Goal: Information Seeking & Learning: Learn about a topic

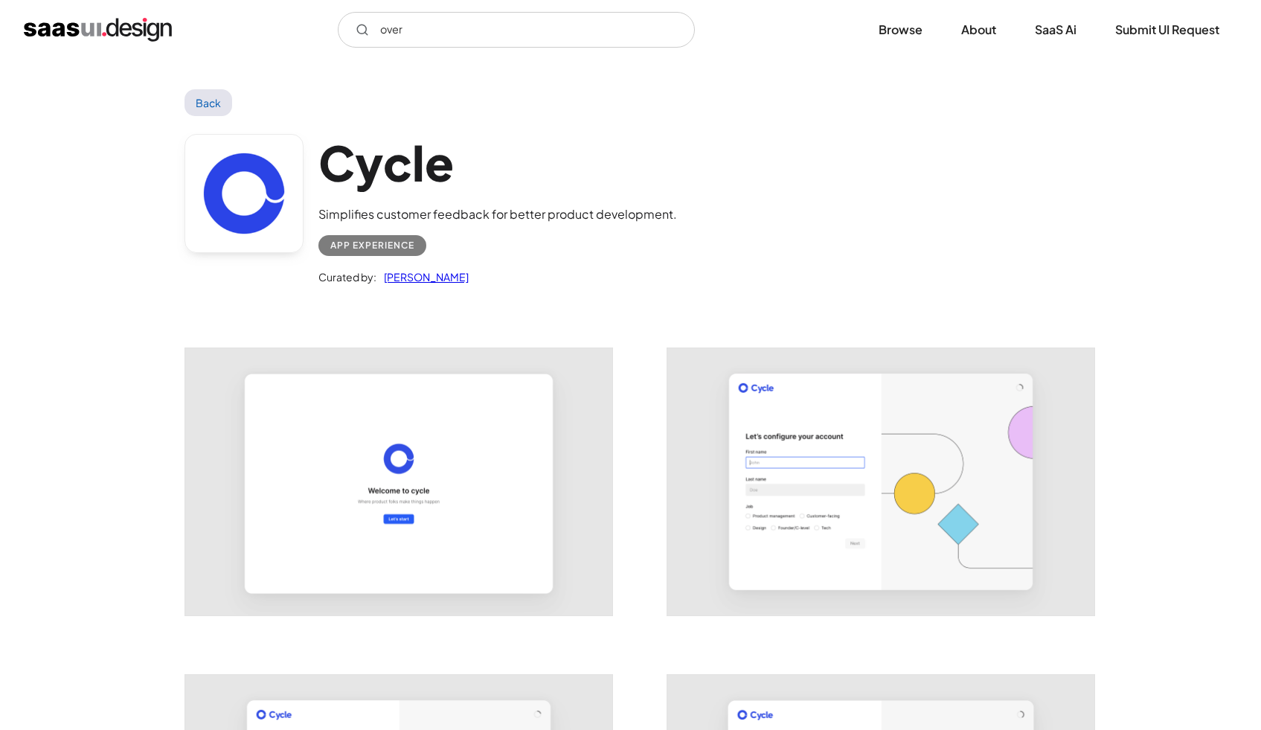
scroll to position [2071, 0]
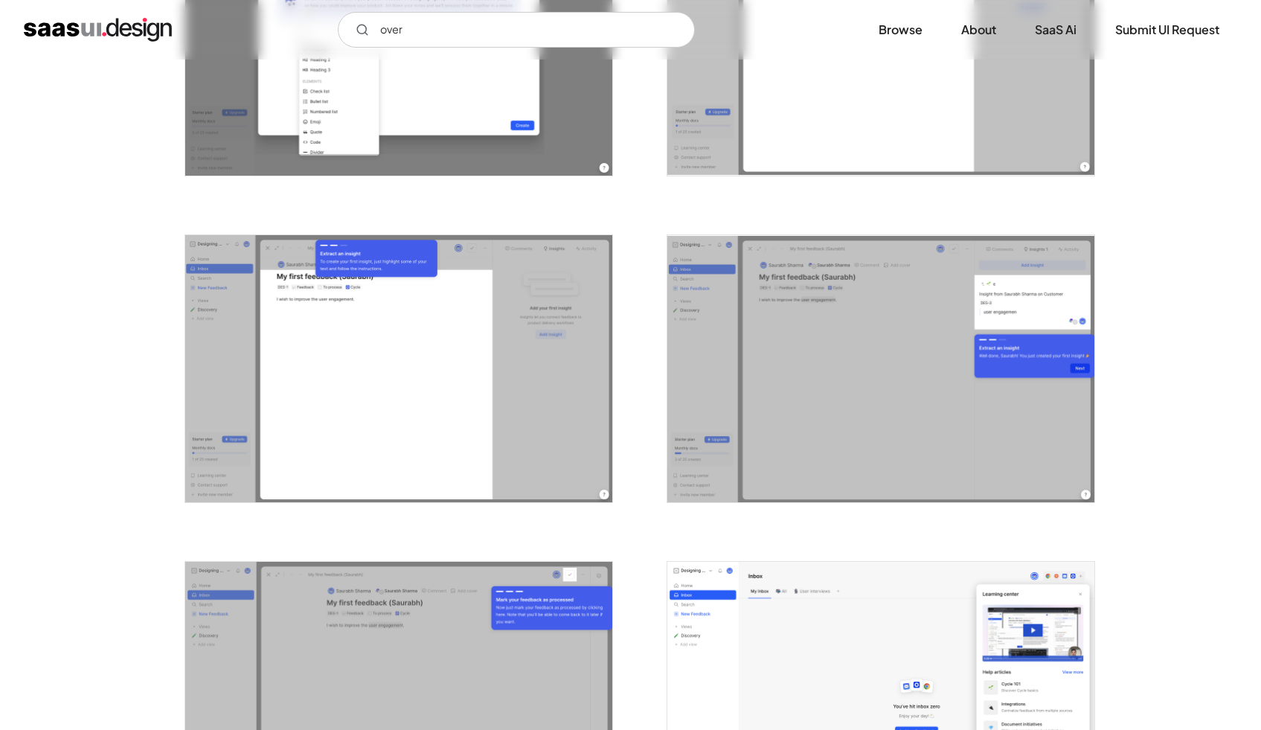
click at [371, 30] on input "over" at bounding box center [516, 30] width 357 height 36
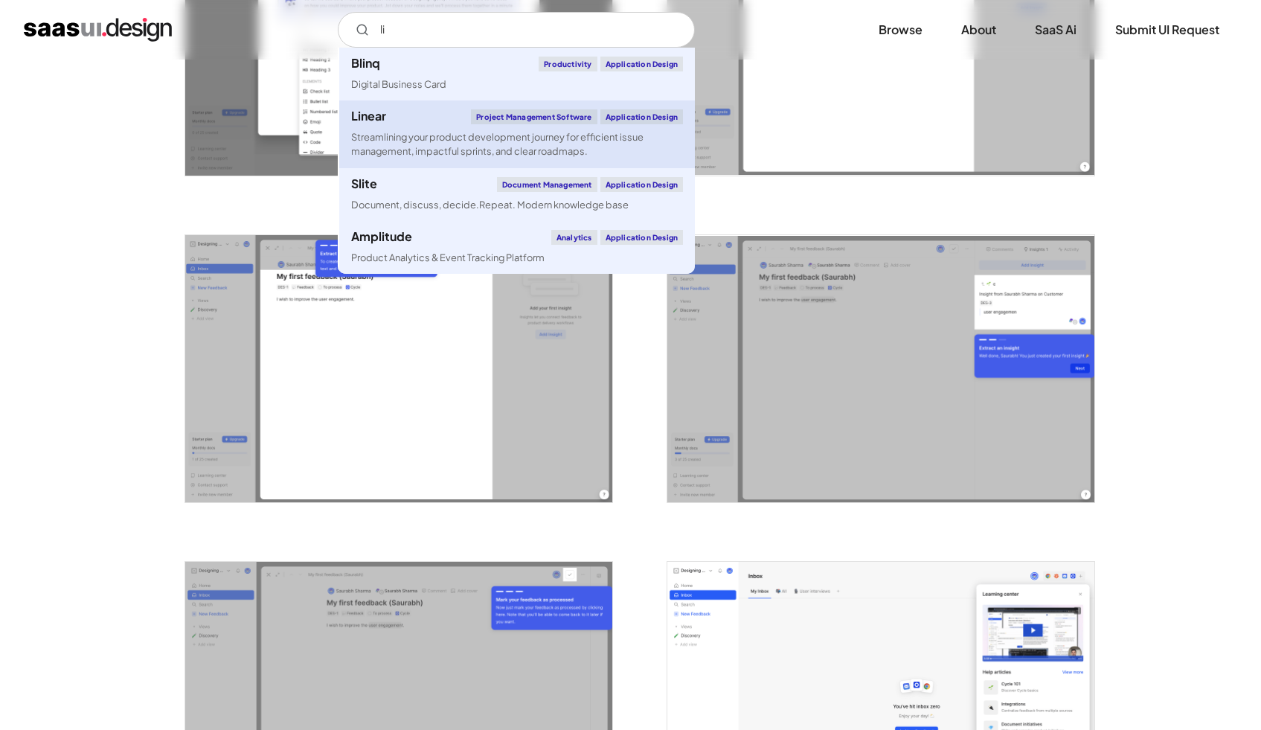
click at [422, 142] on div "Streamlining your product development journey for efficient issue management, i…" at bounding box center [517, 144] width 332 height 28
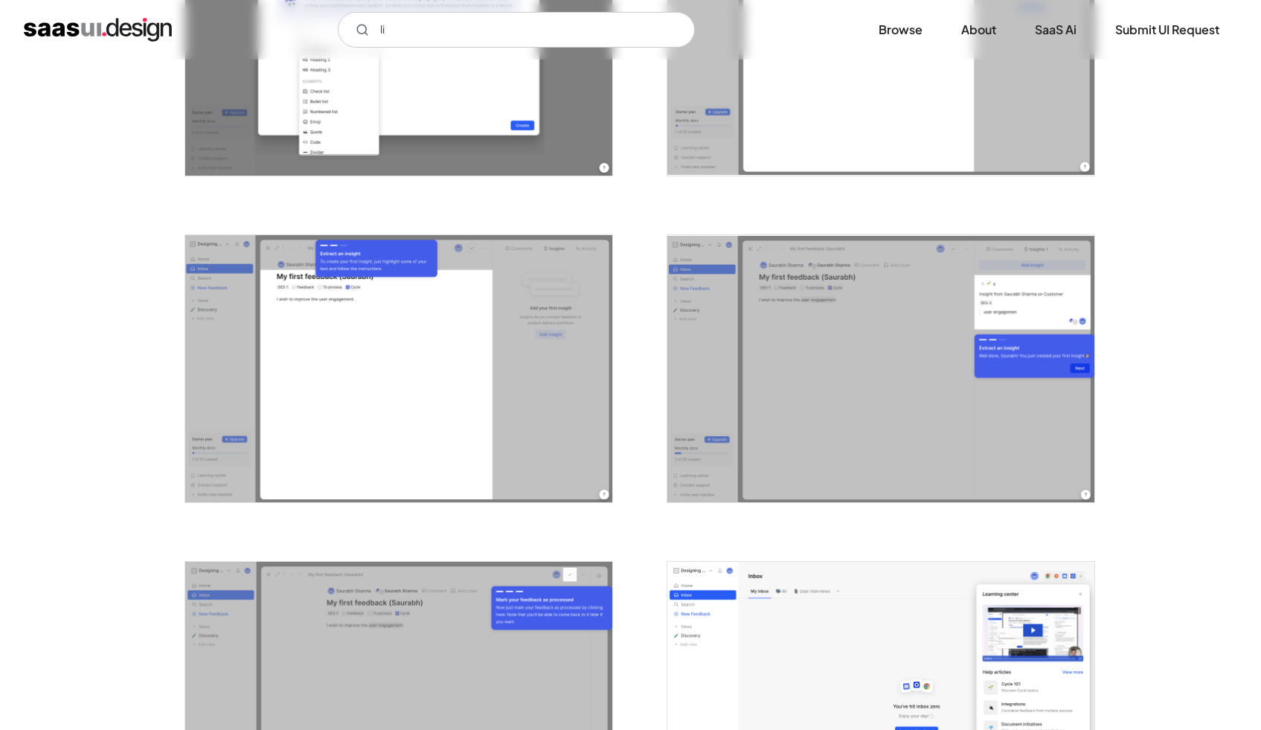
click at [1192, 245] on div "Back Cycle Simplifies customer feedback for better product development. App Exp…" at bounding box center [630, 86] width 1261 height 4197
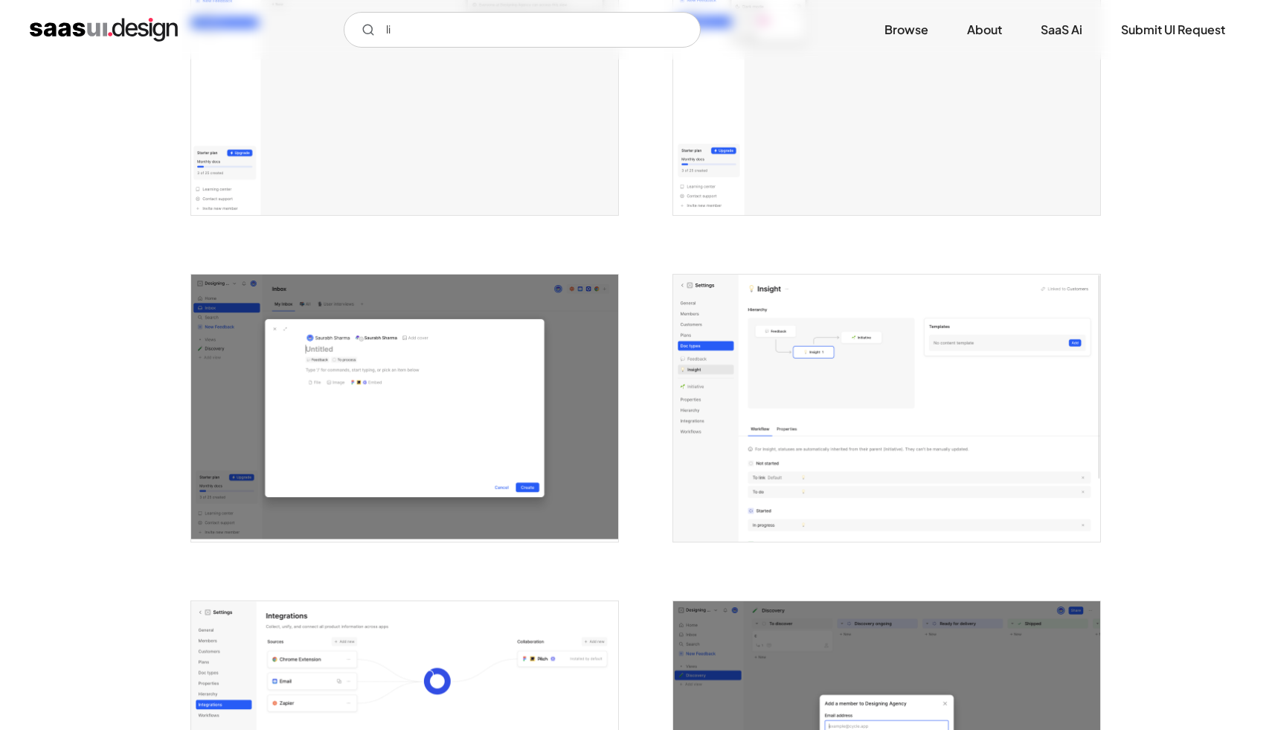
scroll to position [3485, 0]
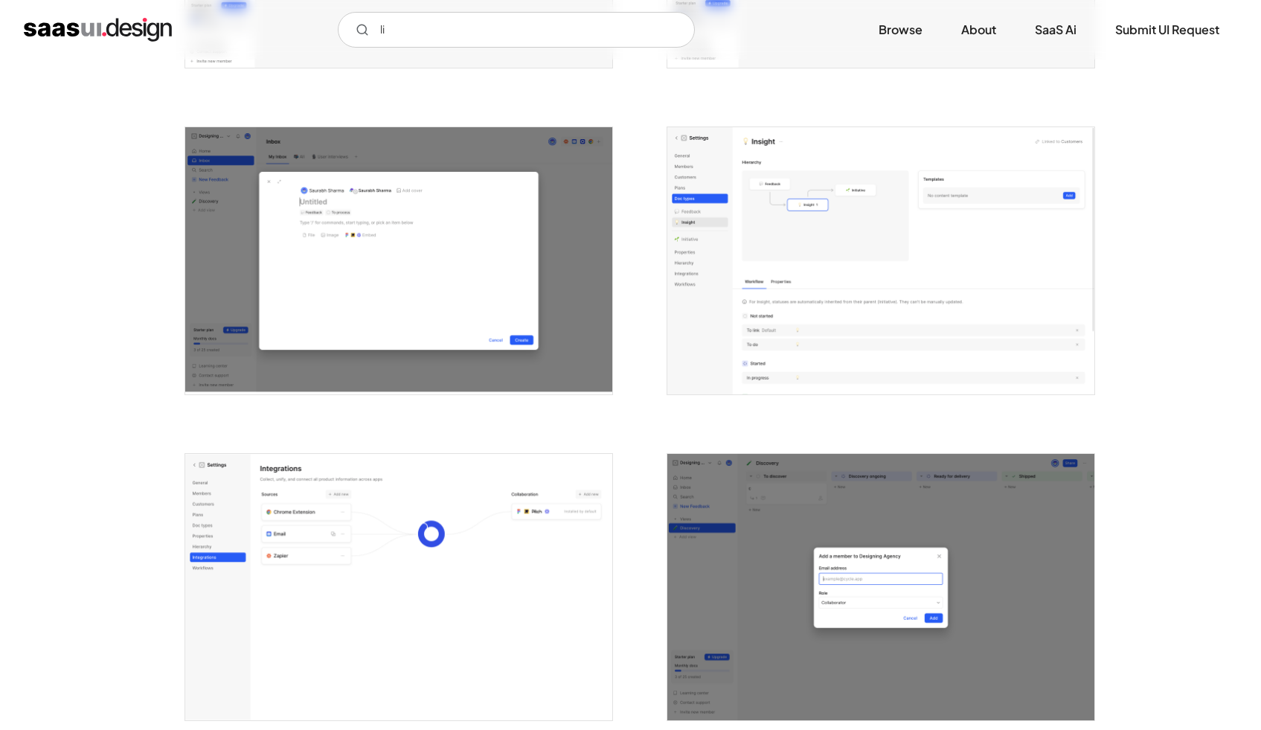
click at [922, 247] on img "open lightbox" at bounding box center [880, 260] width 427 height 267
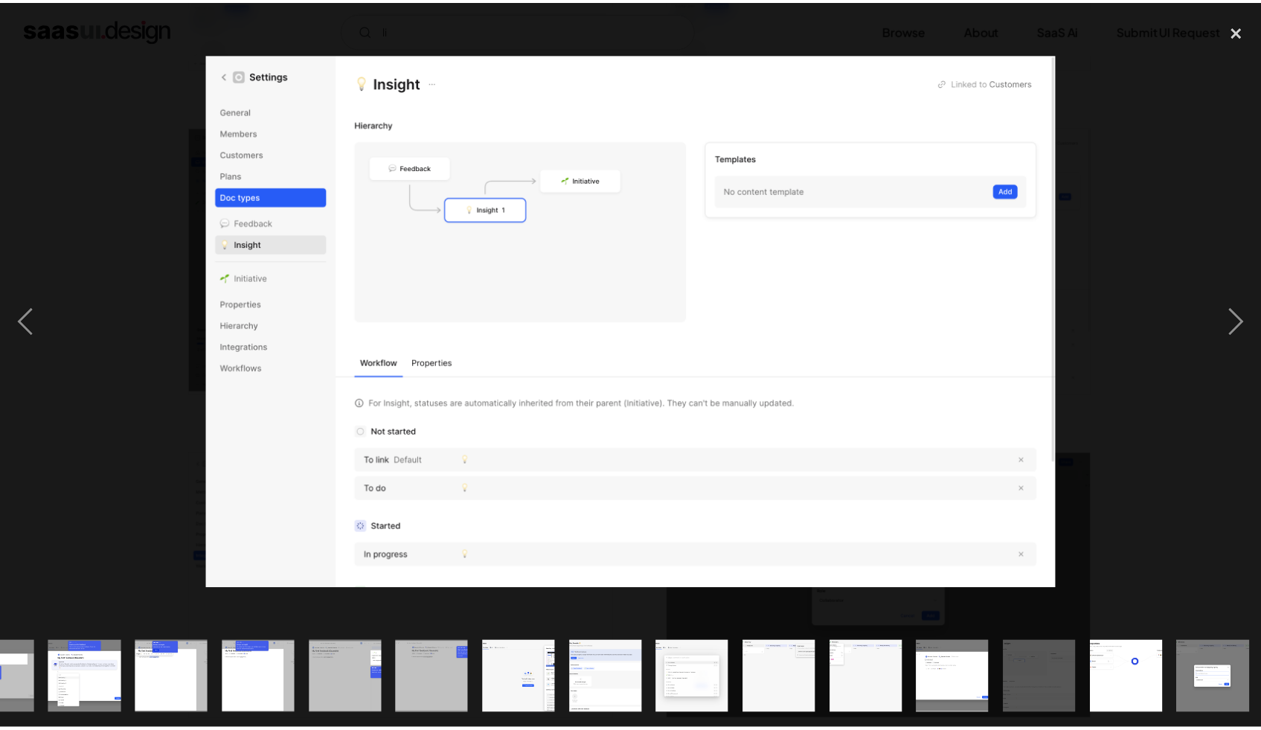
scroll to position [0, 843]
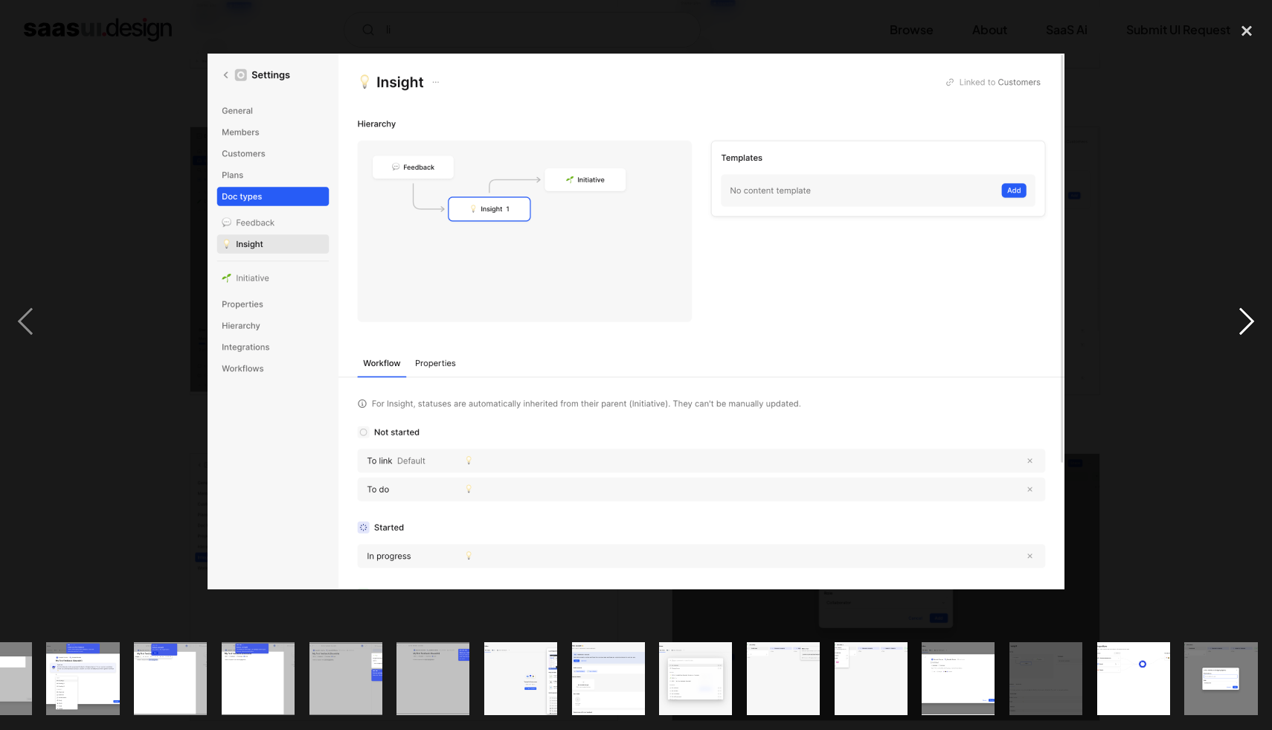
click at [1253, 311] on div "next image" at bounding box center [1246, 321] width 51 height 613
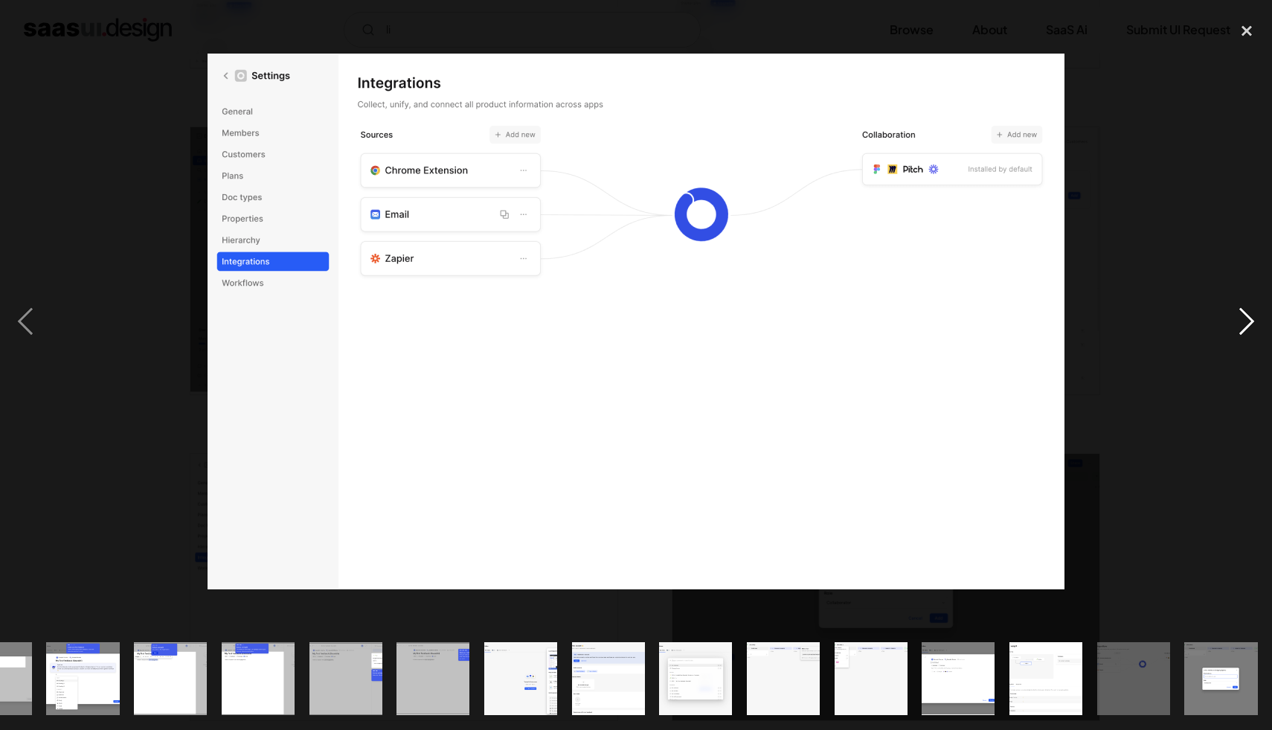
click at [1253, 315] on div "next image" at bounding box center [1246, 321] width 51 height 613
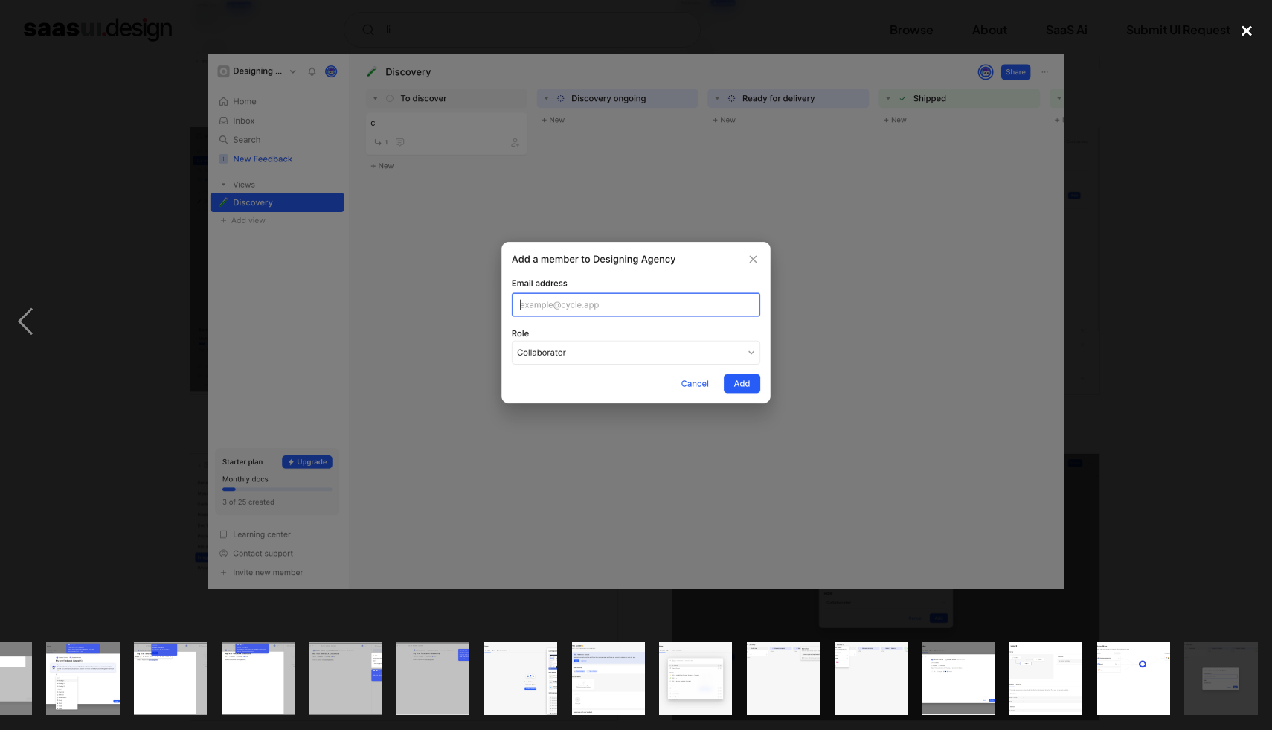
click at [1242, 38] on div "close lightbox" at bounding box center [1246, 31] width 51 height 33
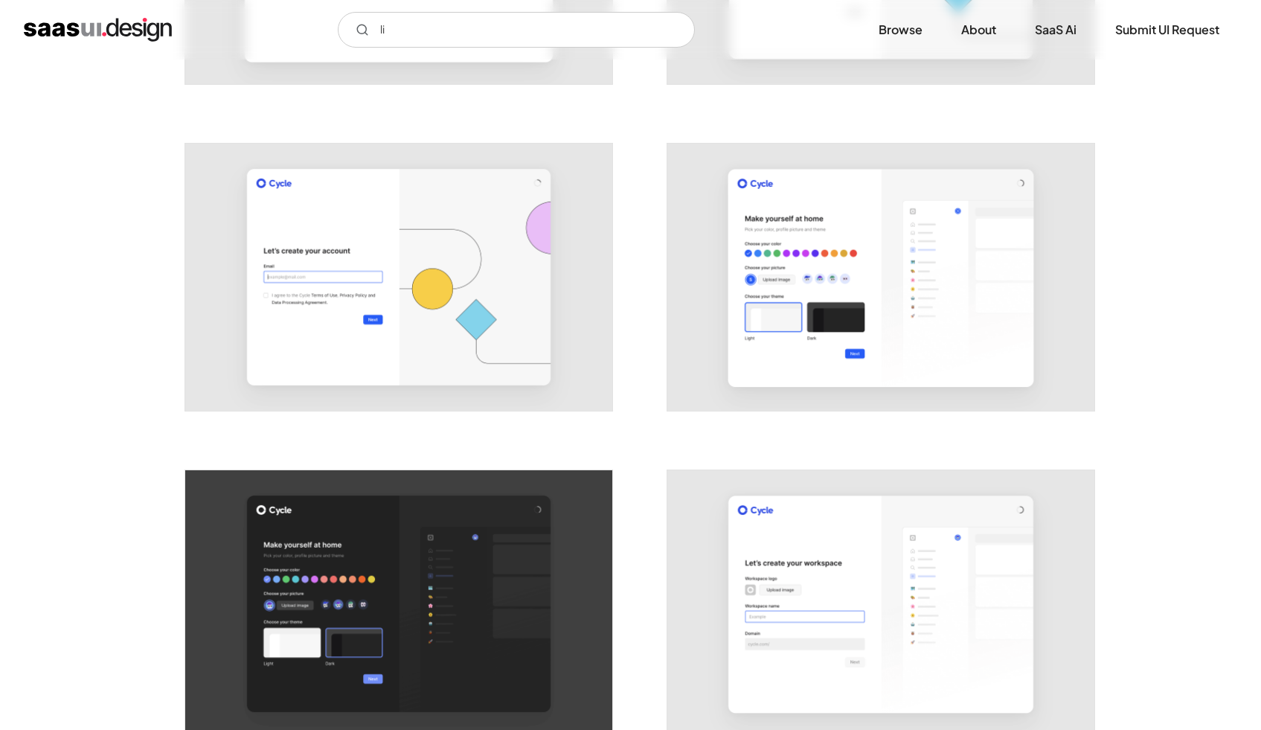
scroll to position [190, 0]
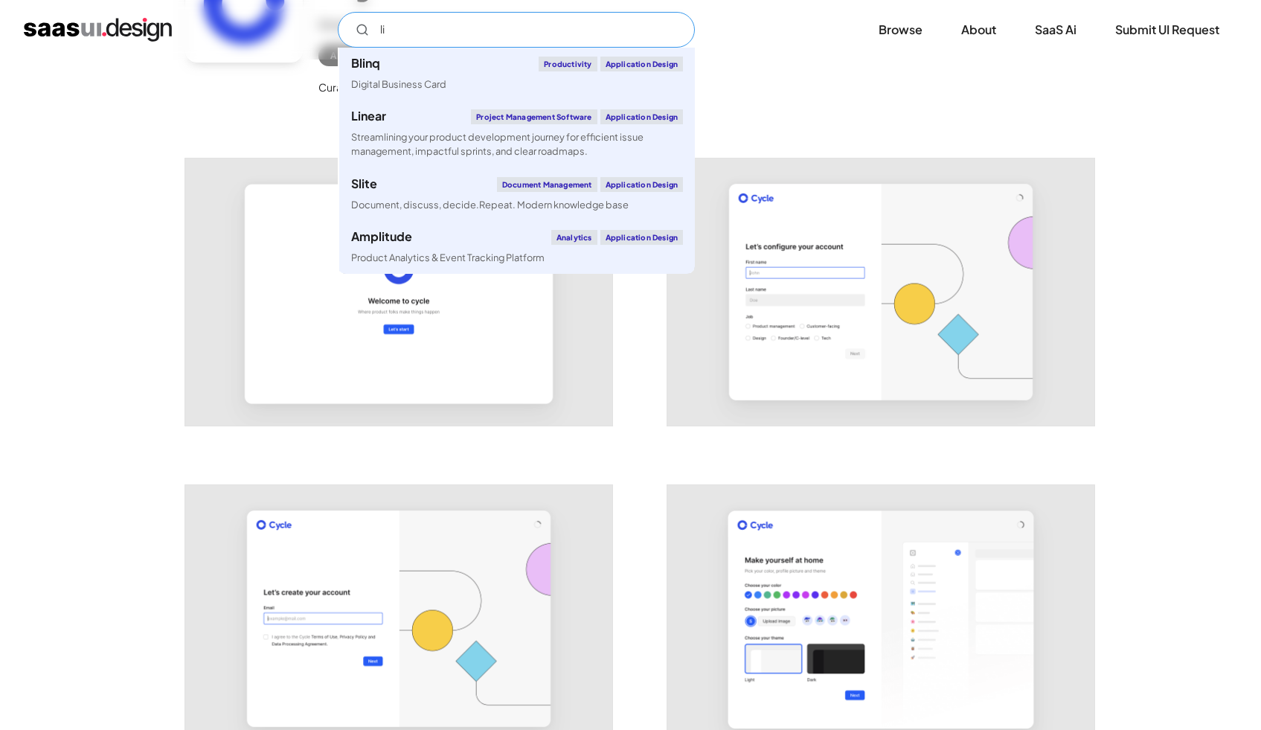
click at [491, 22] on input "li" at bounding box center [516, 30] width 357 height 36
paste input "ClickUp"
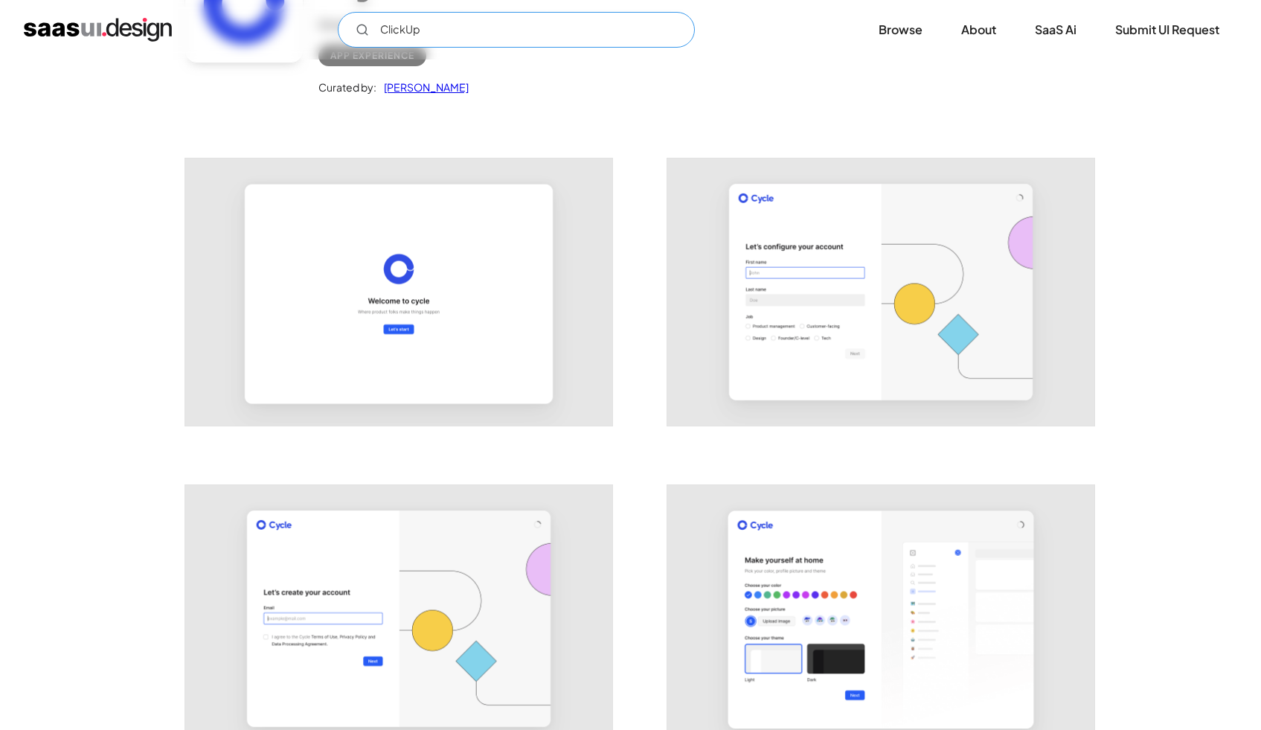
type input "ClickUp"
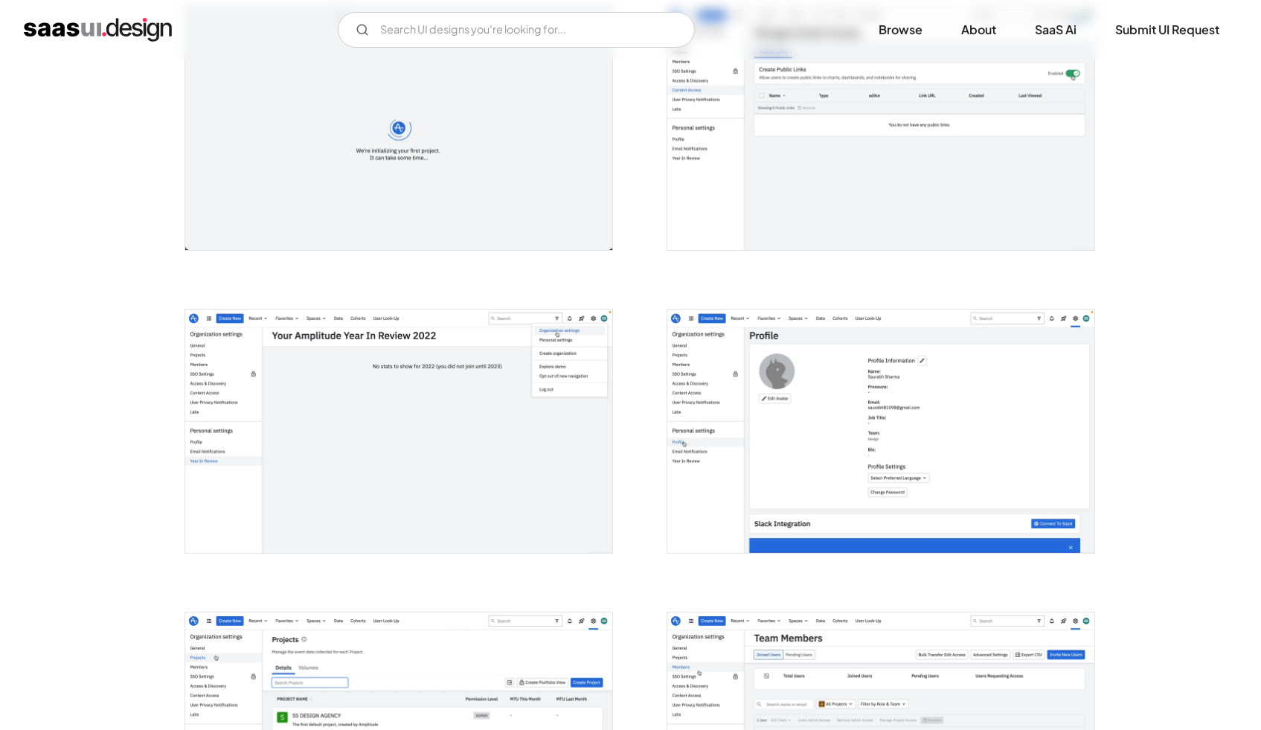
scroll to position [2469, 0]
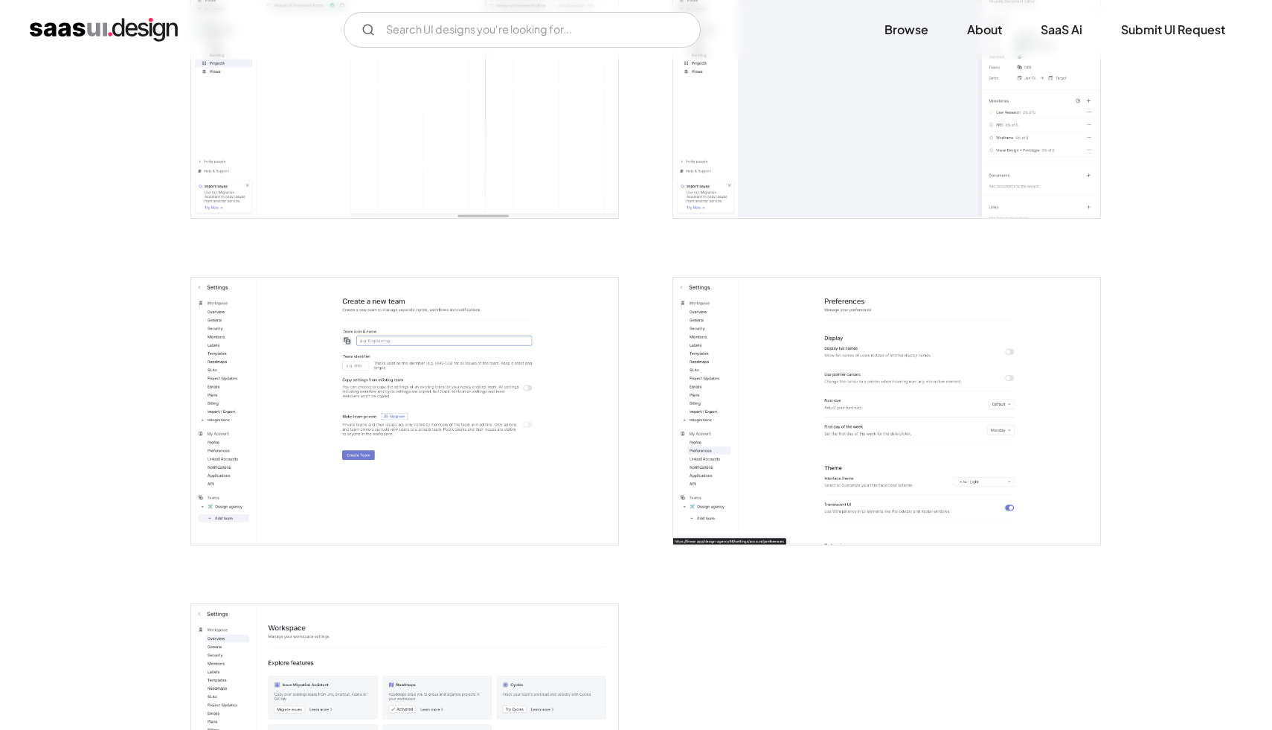
scroll to position [3038, 0]
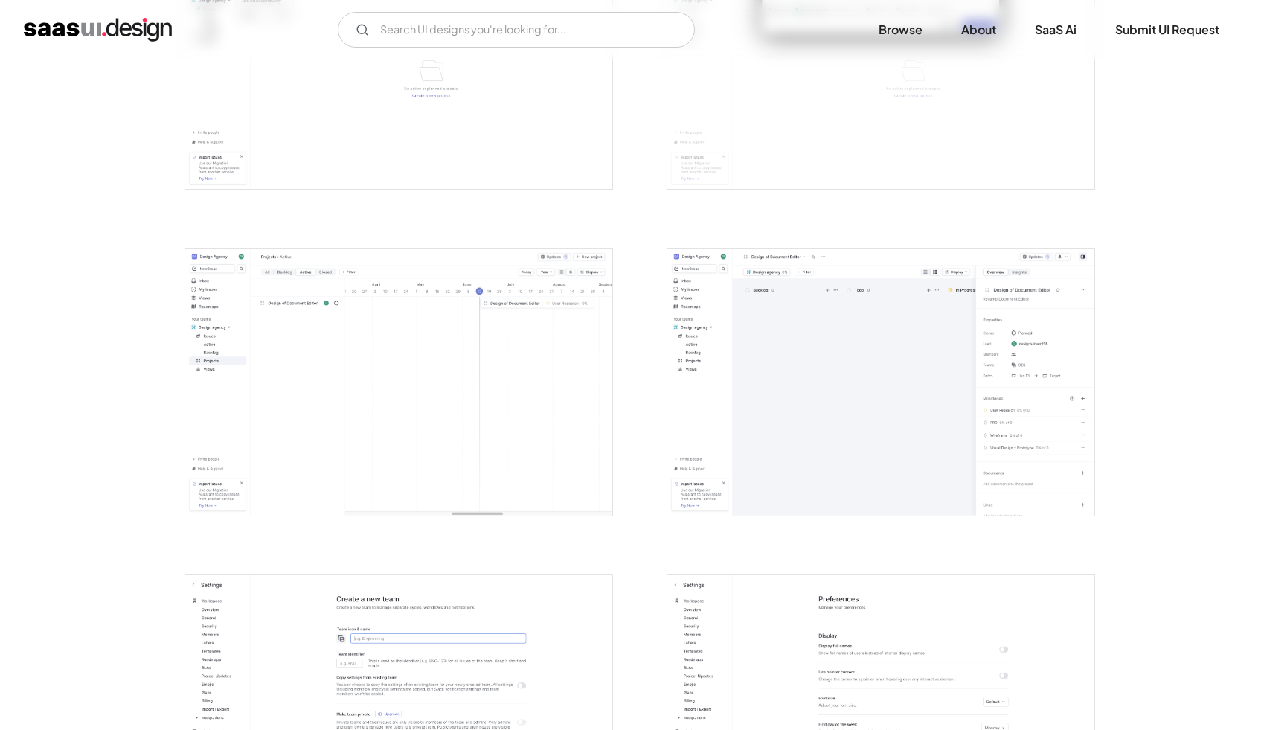
click at [874, 353] on img "open lightbox" at bounding box center [880, 381] width 427 height 267
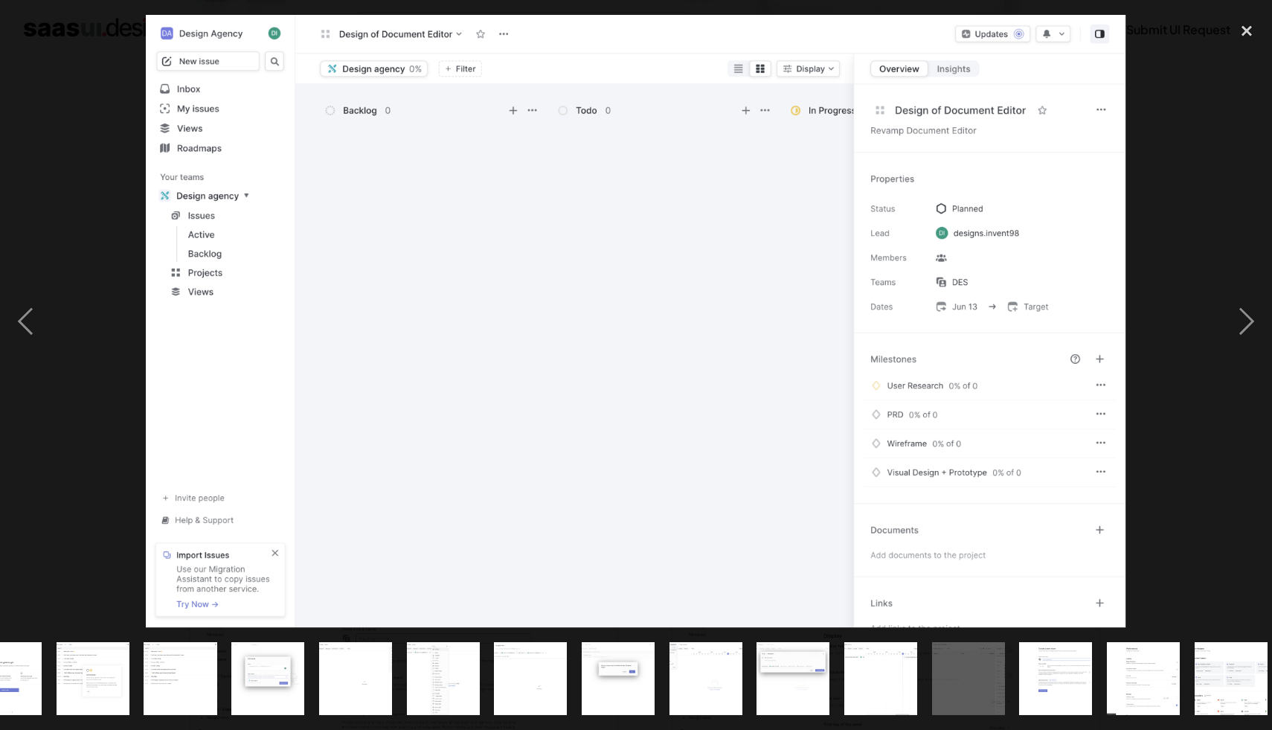
scroll to position [0, 756]
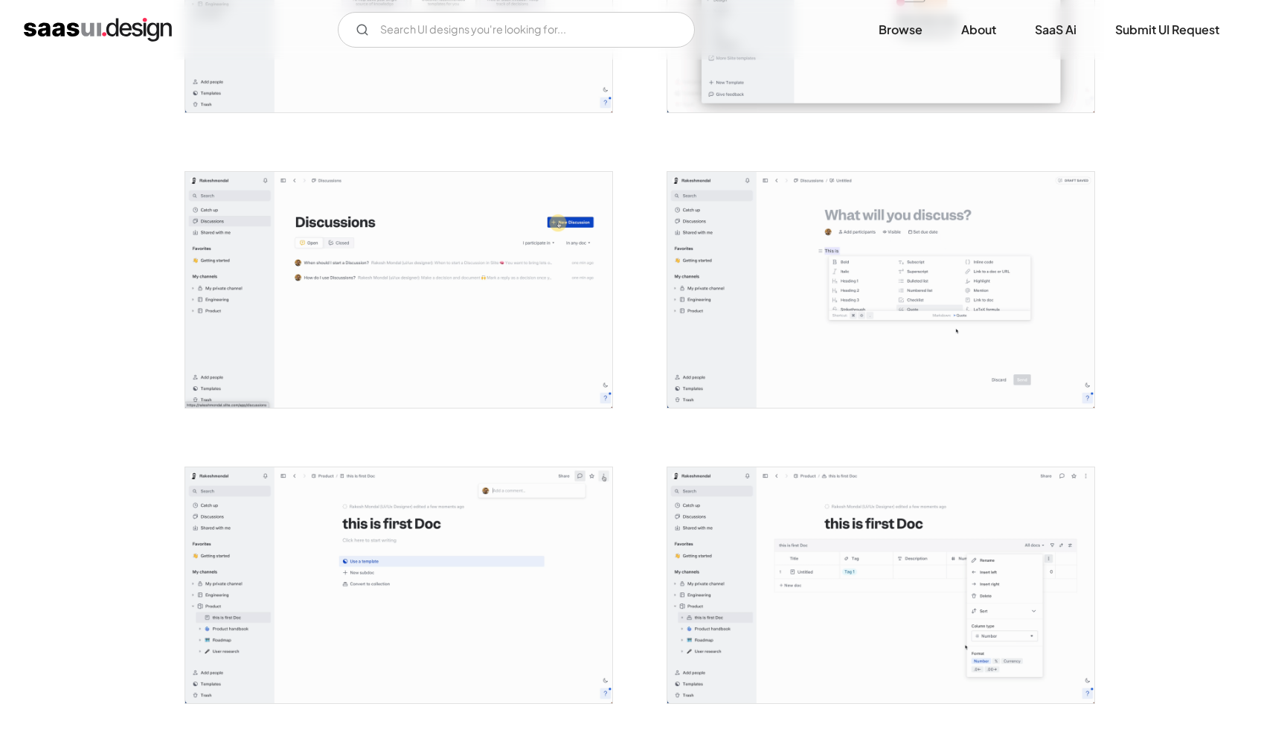
scroll to position [1657, 0]
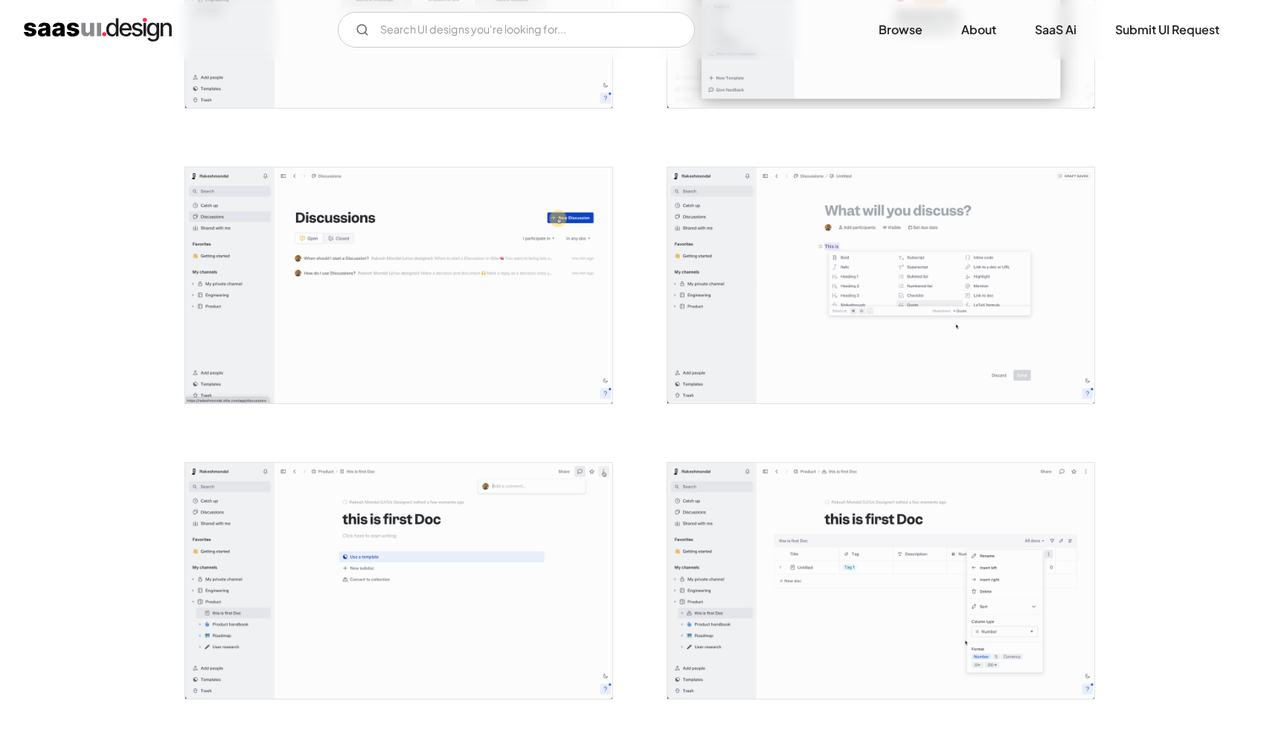
click at [843, 263] on img "open lightbox" at bounding box center [880, 285] width 427 height 236
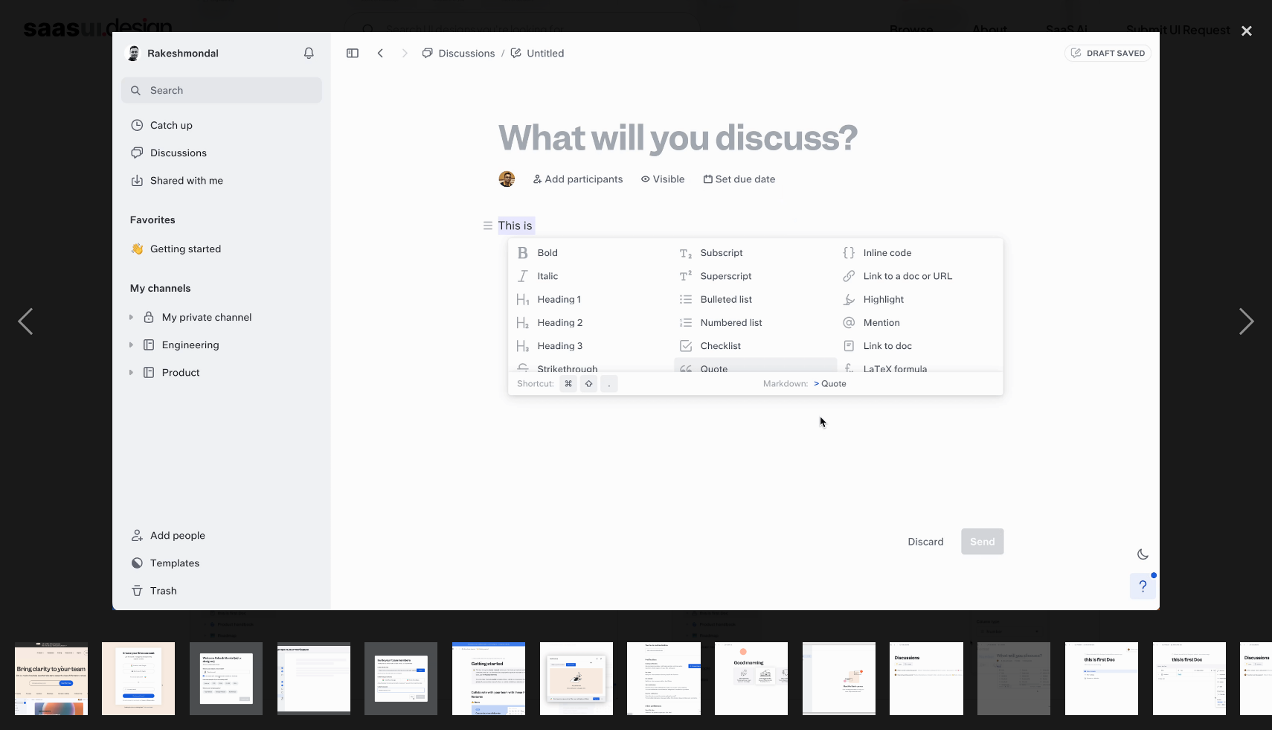
click at [1205, 228] on div at bounding box center [636, 321] width 1272 height 613
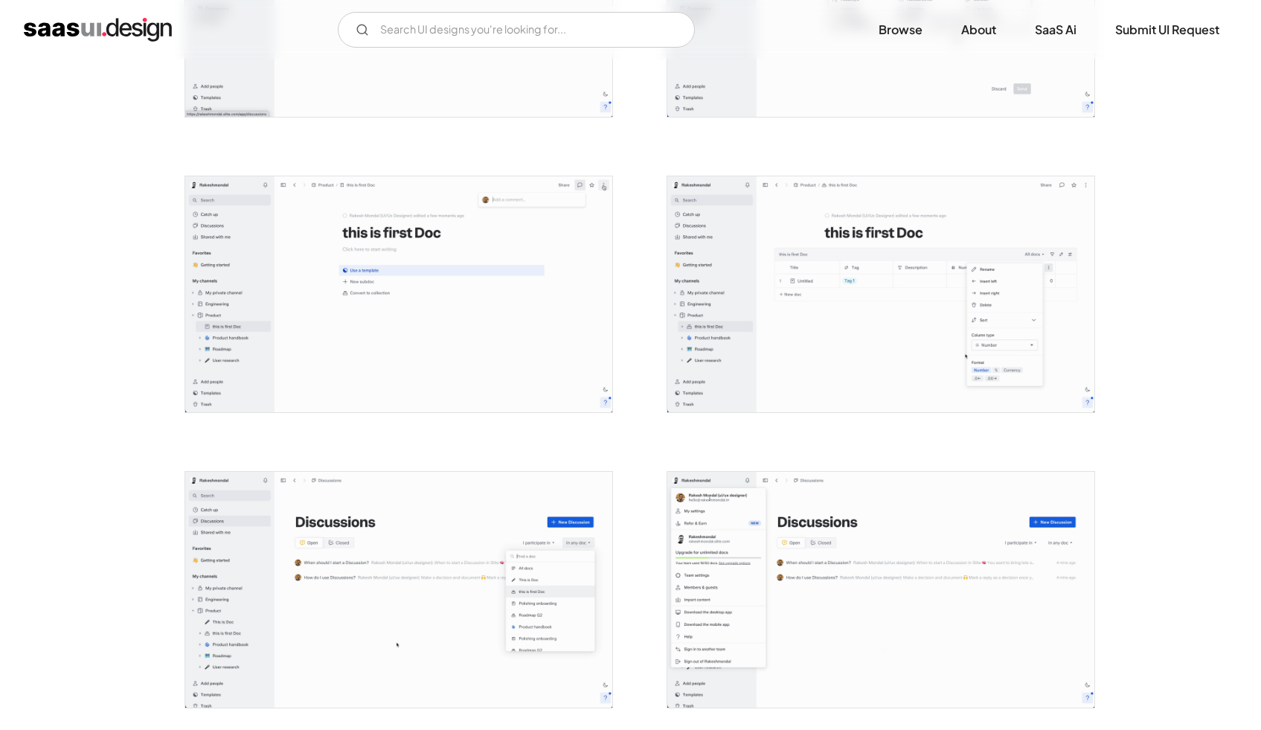
scroll to position [1951, 0]
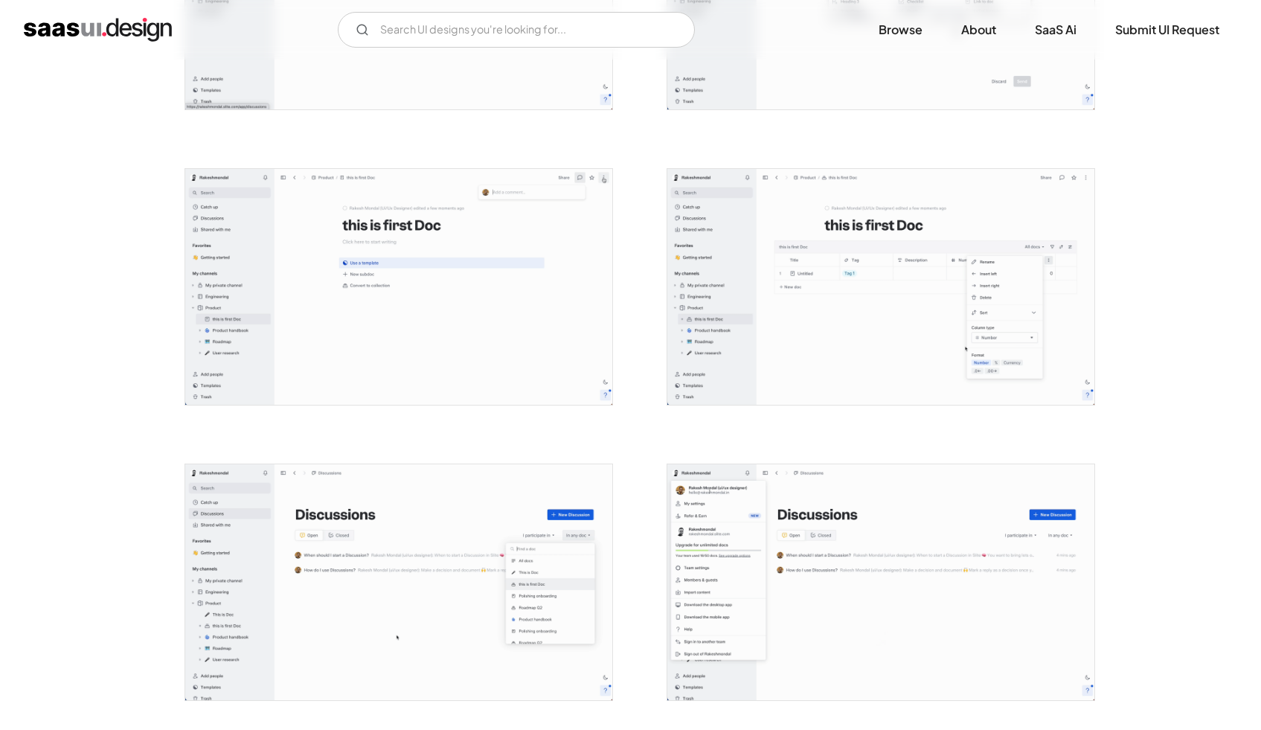
click at [1011, 274] on img "open lightbox" at bounding box center [880, 287] width 427 height 236
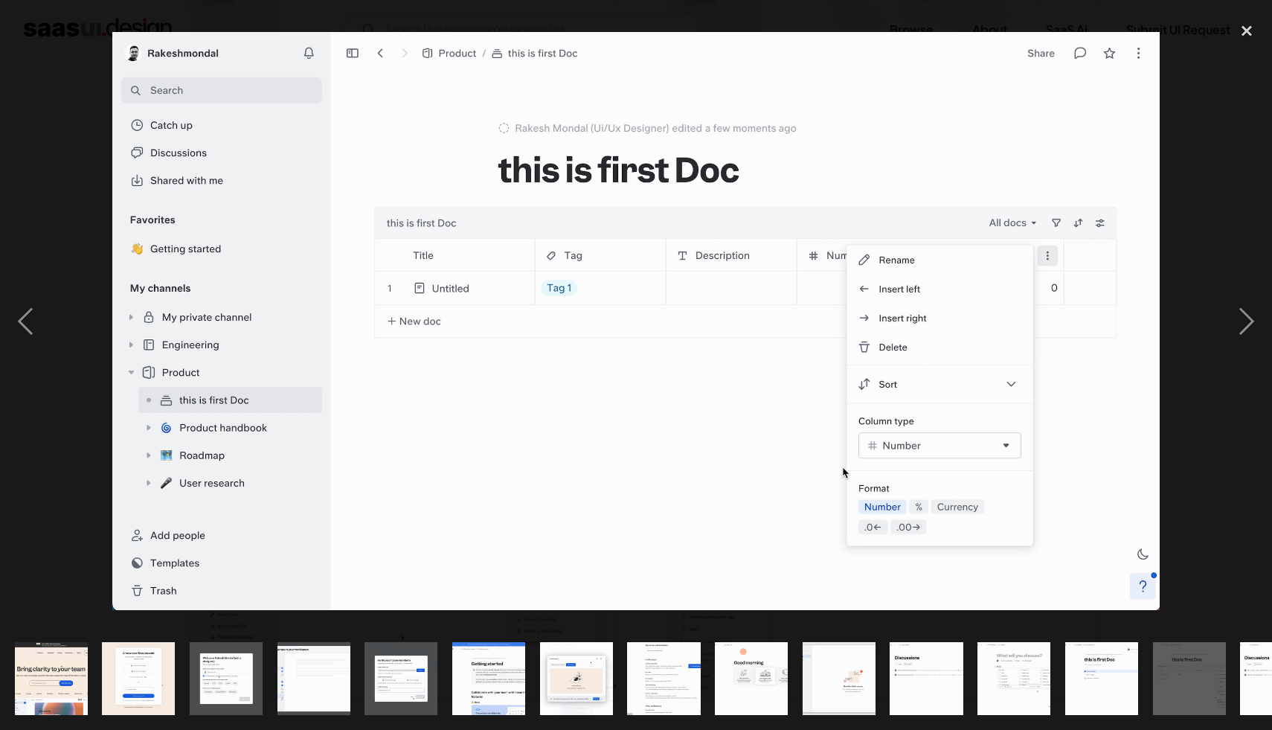
click at [1202, 257] on div at bounding box center [636, 321] width 1272 height 613
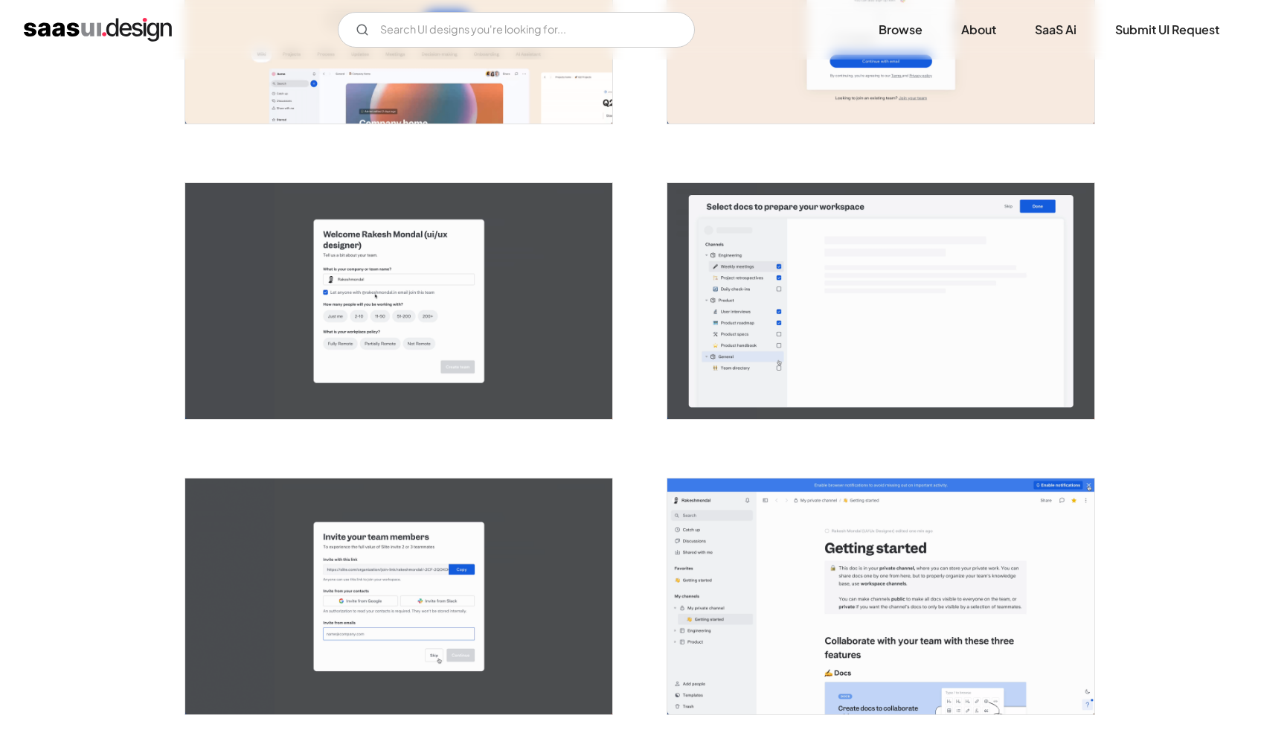
scroll to position [463, 0]
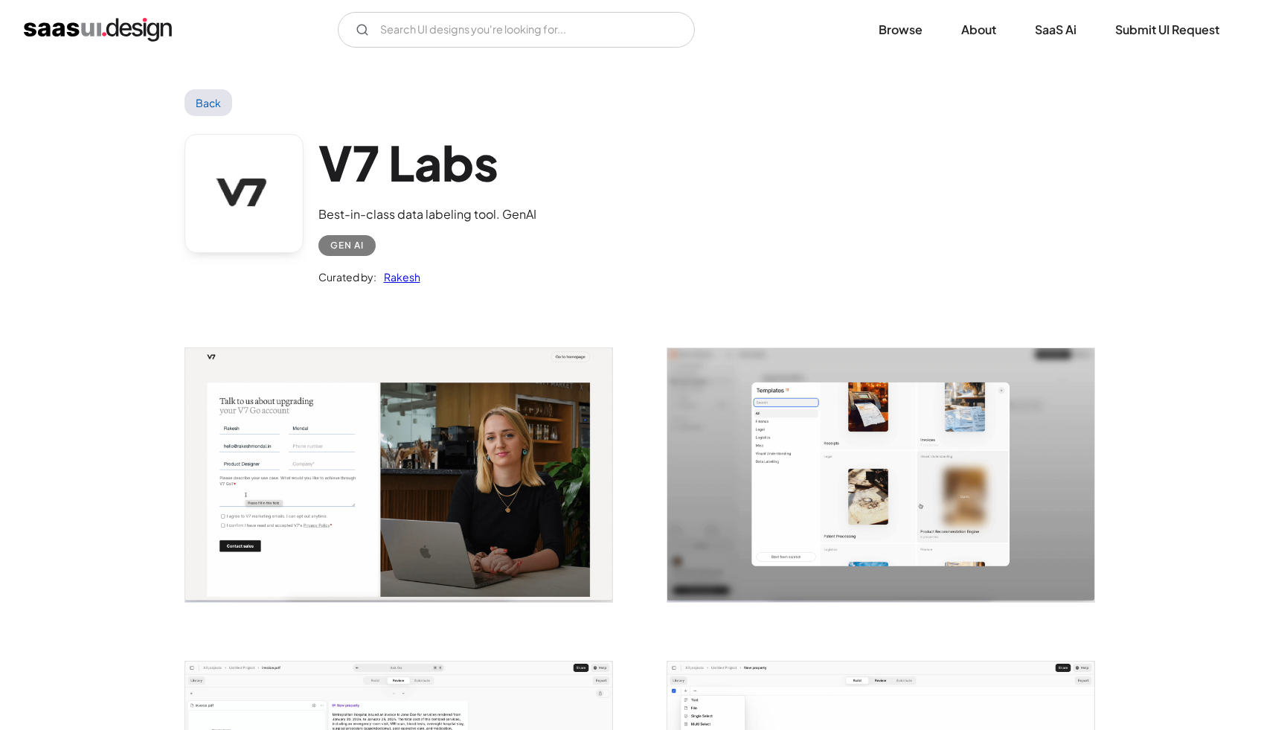
scroll to position [1294, 0]
